Goal: Find specific page/section: Find specific page/section

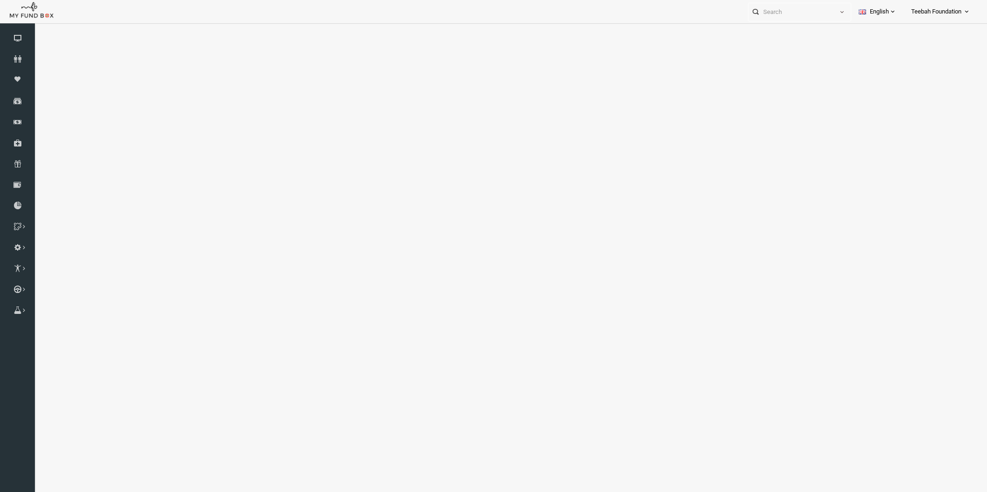
select select "100"
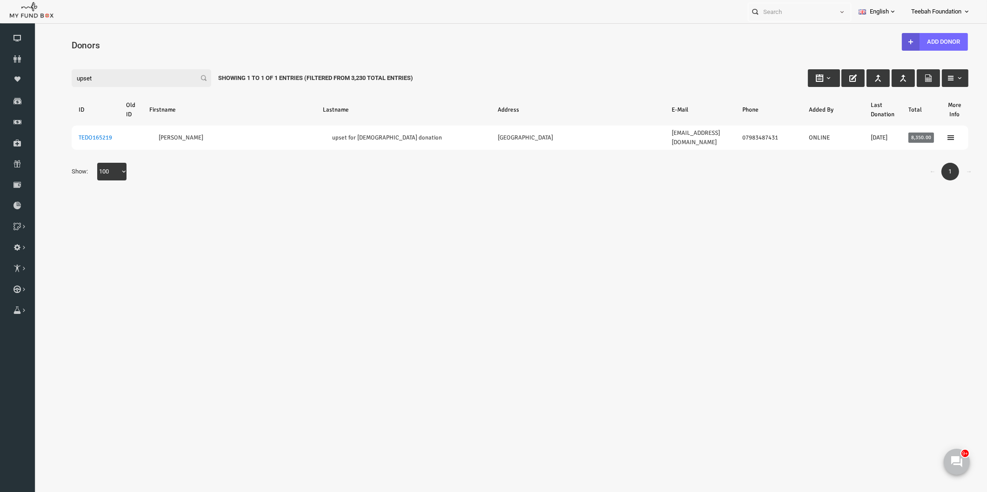
type input "upset"
click at [561, 213] on body "Donor Not Found Beneficiary Not Found Partner Not Found!!!! Please Fill out thi…" at bounding box center [501, 268] width 934 height 481
click at [107, 254] on body "Donor Not Found Beneficiary Not Found Partner Not Found!!!! Please Fill out thi…" at bounding box center [501, 268] width 934 height 481
click at [625, 314] on body "Donor Not Found Beneficiary Not Found Partner Not Found!!!! Please Fill out thi…" at bounding box center [501, 268] width 934 height 481
click at [193, 183] on div "Search: By ID: Note :ID should be atleast 5 digits By Name: Note :Name should b…" at bounding box center [501, 123] width 934 height 152
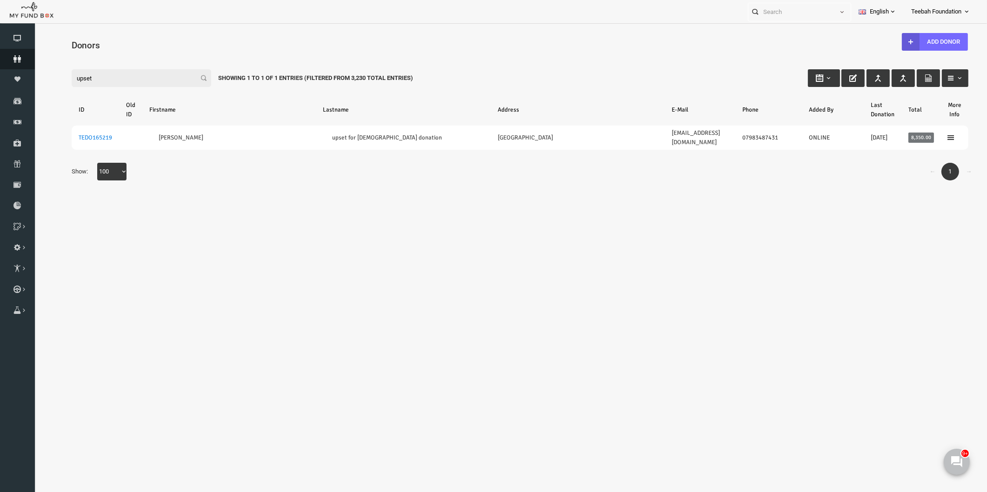
click at [11, 59] on icon at bounding box center [17, 58] width 35 height 7
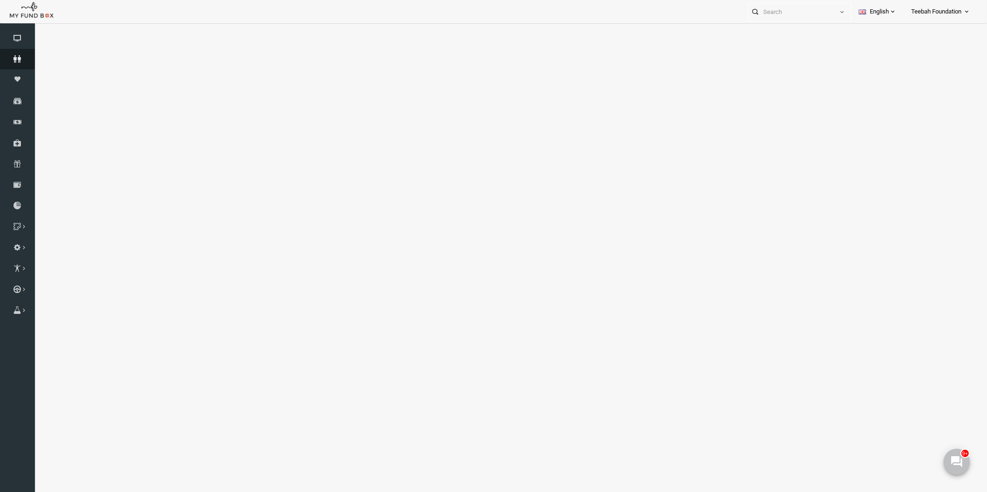
select select "100"
